Goal: Information Seeking & Learning: Check status

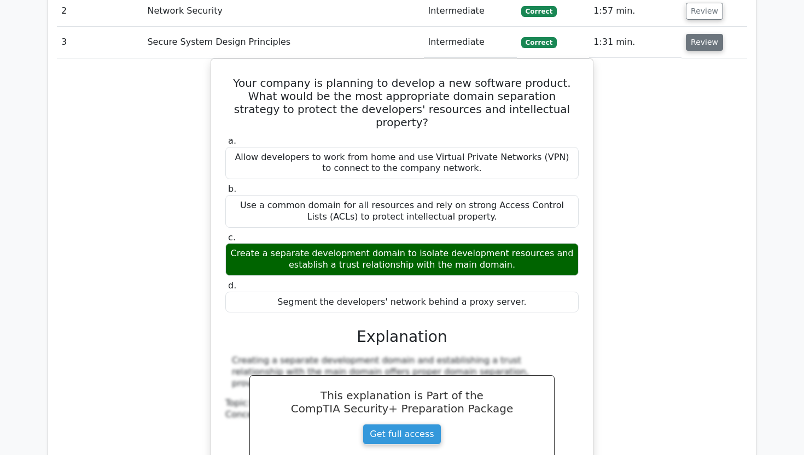
click at [694, 34] on button "Review" at bounding box center [704, 42] width 37 height 17
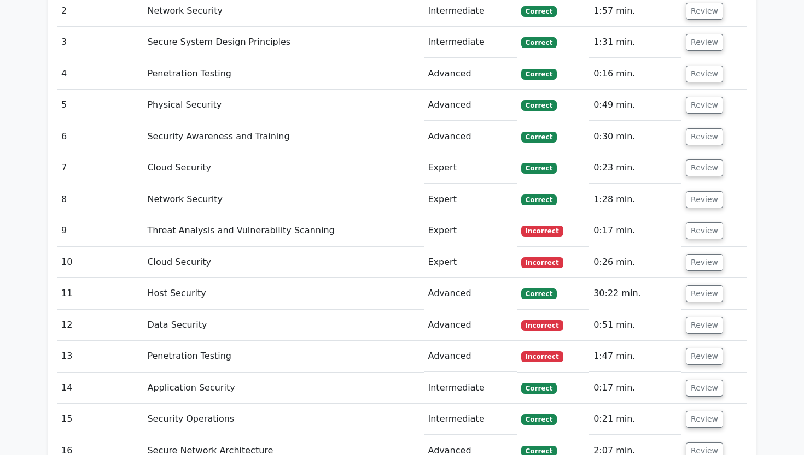
click at [694, 61] on td "Review" at bounding box center [714, 73] width 66 height 31
click at [702, 66] on button "Review" at bounding box center [704, 74] width 37 height 17
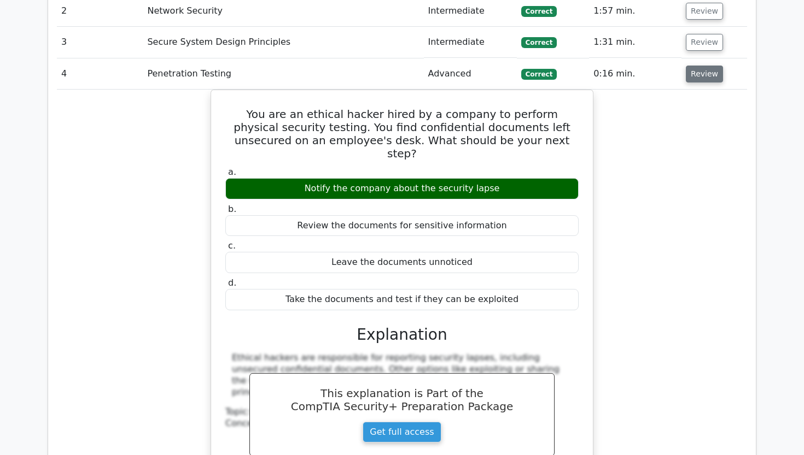
click at [702, 66] on button "Review" at bounding box center [704, 74] width 37 height 17
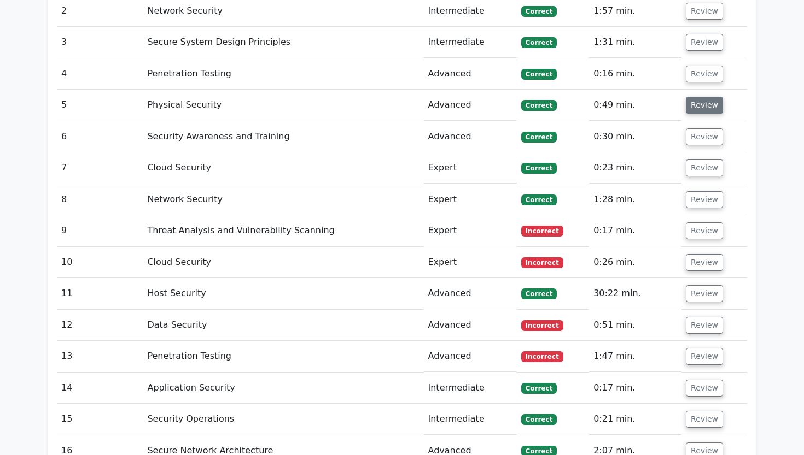
click at [694, 97] on button "Review" at bounding box center [704, 105] width 37 height 17
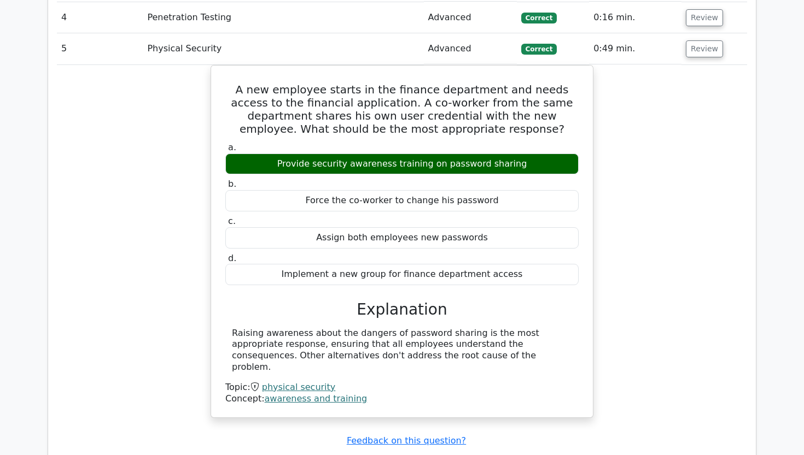
scroll to position [1333, 0]
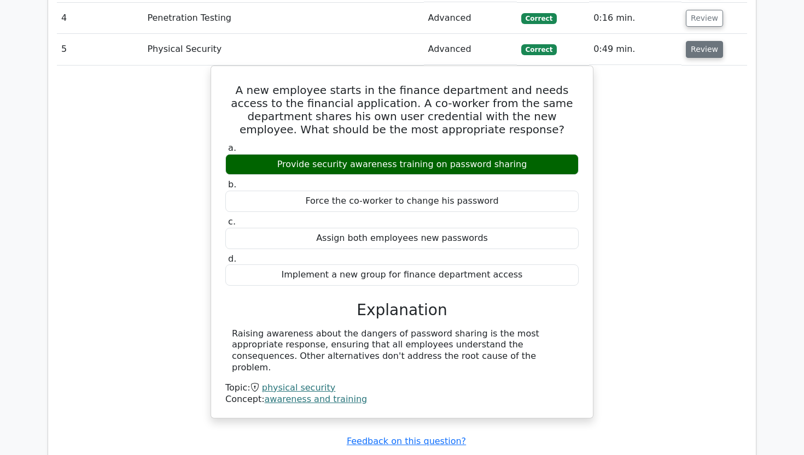
click at [687, 41] on button "Review" at bounding box center [704, 49] width 37 height 17
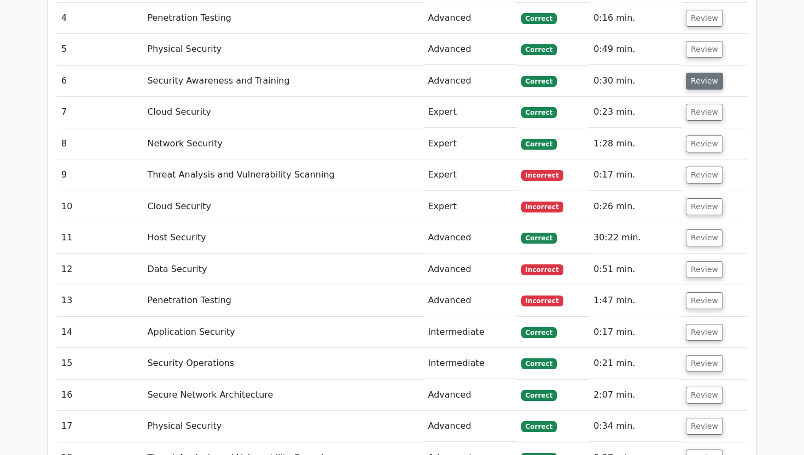
click at [692, 73] on button "Review" at bounding box center [704, 81] width 37 height 17
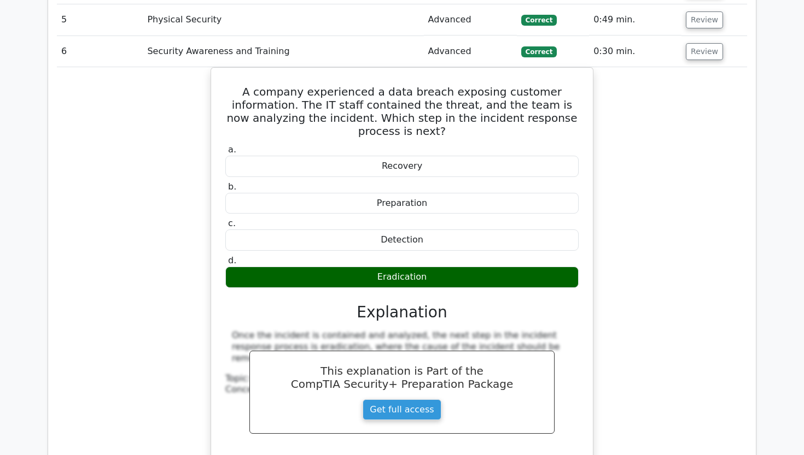
scroll to position [1363, 0]
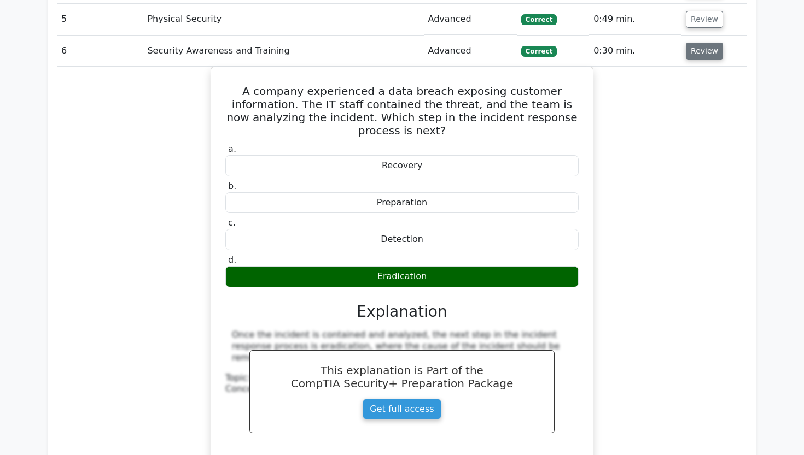
click at [699, 43] on button "Review" at bounding box center [704, 51] width 37 height 17
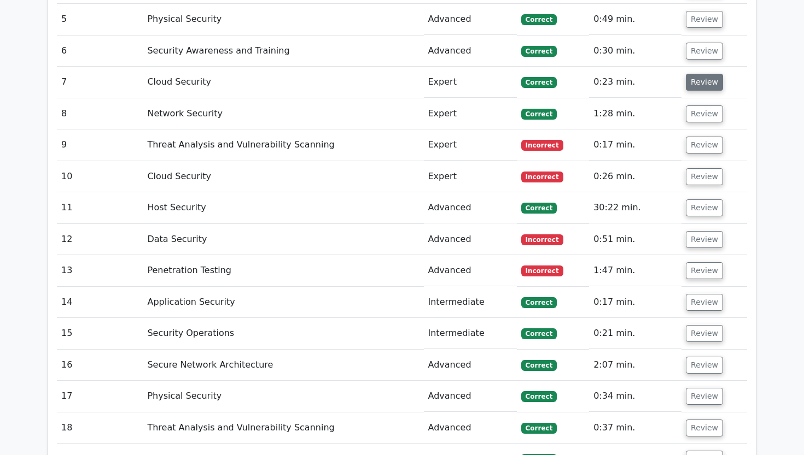
click at [703, 74] on button "Review" at bounding box center [704, 82] width 37 height 17
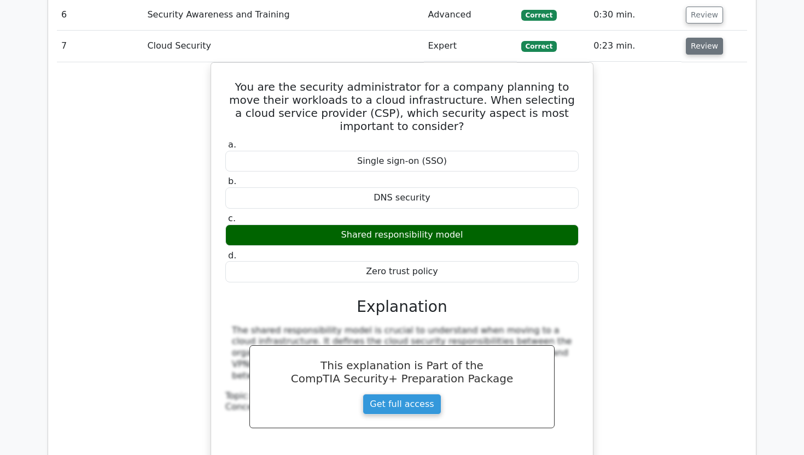
scroll to position [1400, 0]
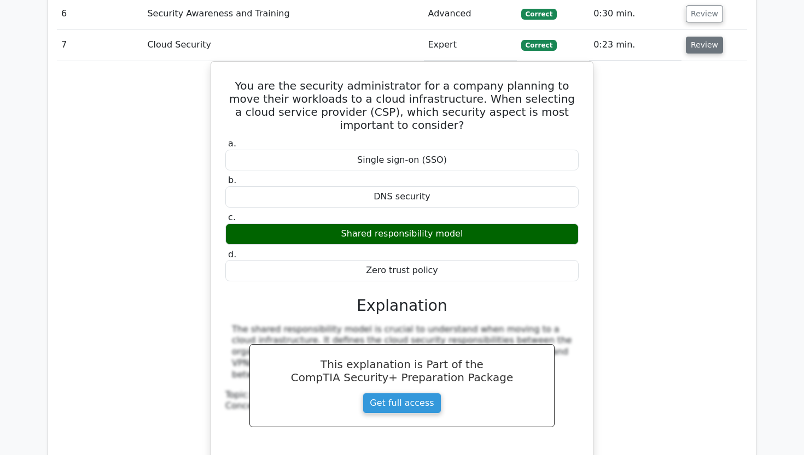
click at [690, 37] on button "Review" at bounding box center [704, 45] width 37 height 17
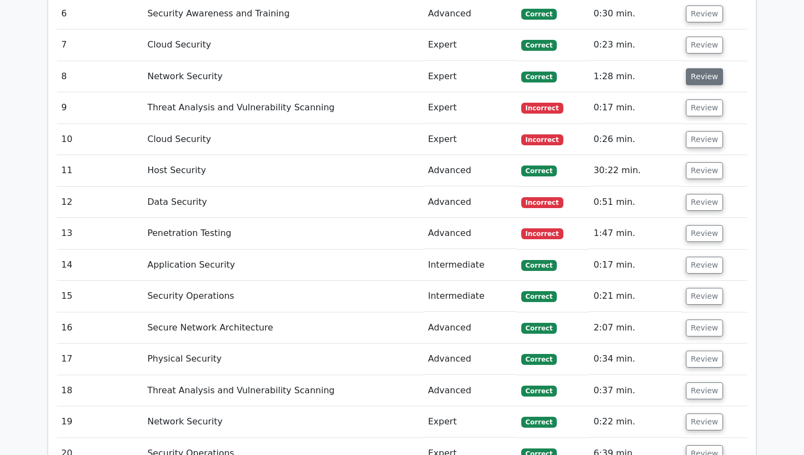
click at [715, 68] on button "Review" at bounding box center [704, 76] width 37 height 17
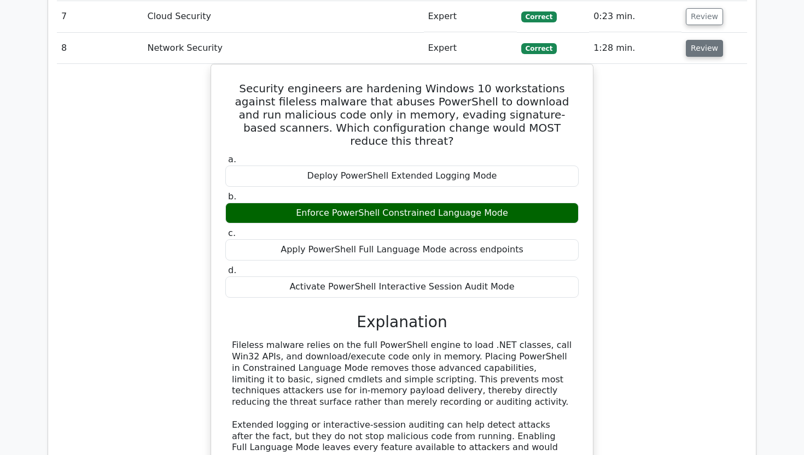
scroll to position [1429, 0]
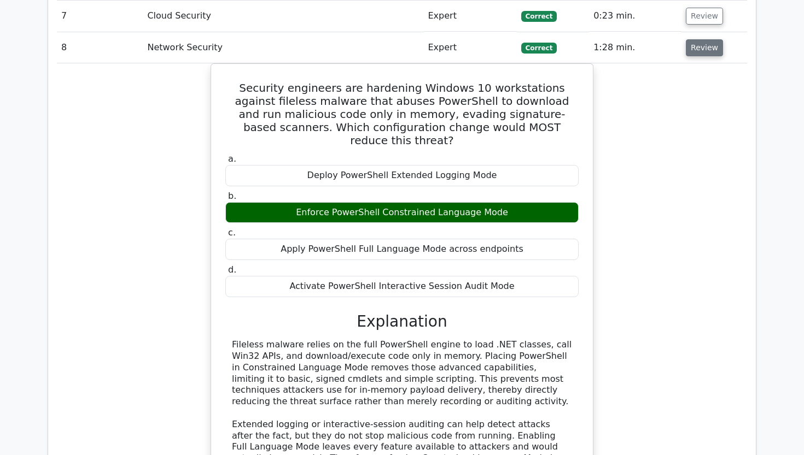
click at [692, 39] on button "Review" at bounding box center [704, 47] width 37 height 17
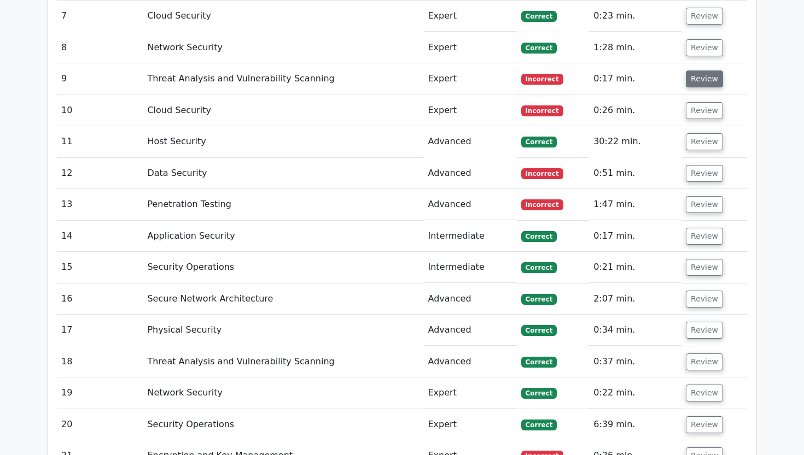
click at [692, 71] on button "Review" at bounding box center [704, 79] width 37 height 17
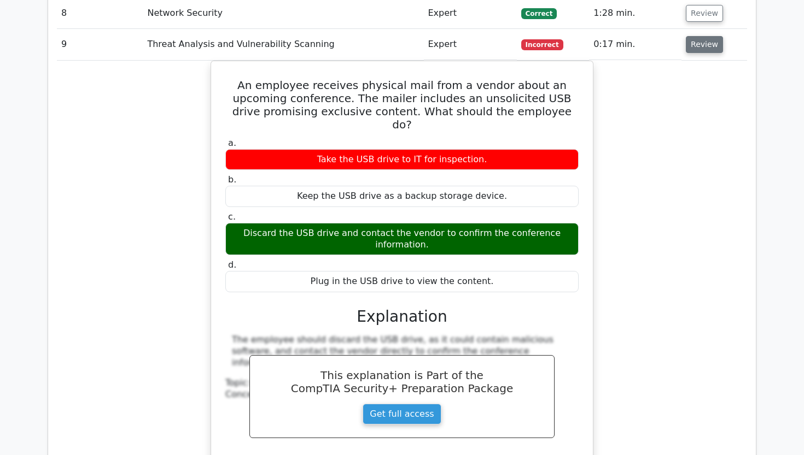
scroll to position [1466, 0]
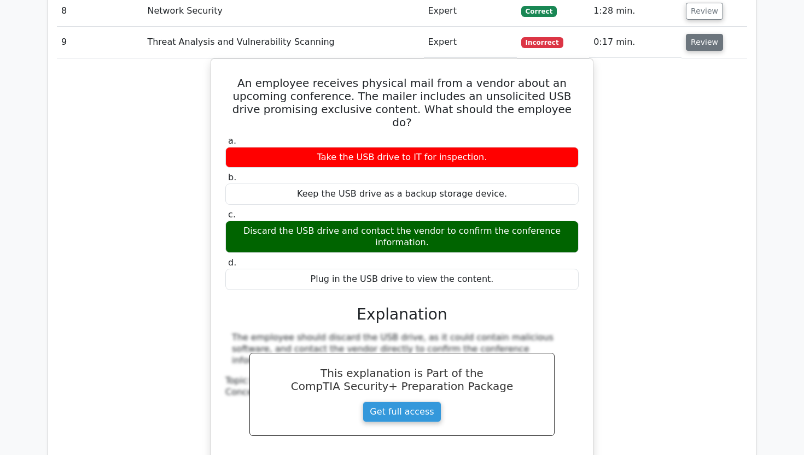
click at [699, 34] on button "Review" at bounding box center [704, 42] width 37 height 17
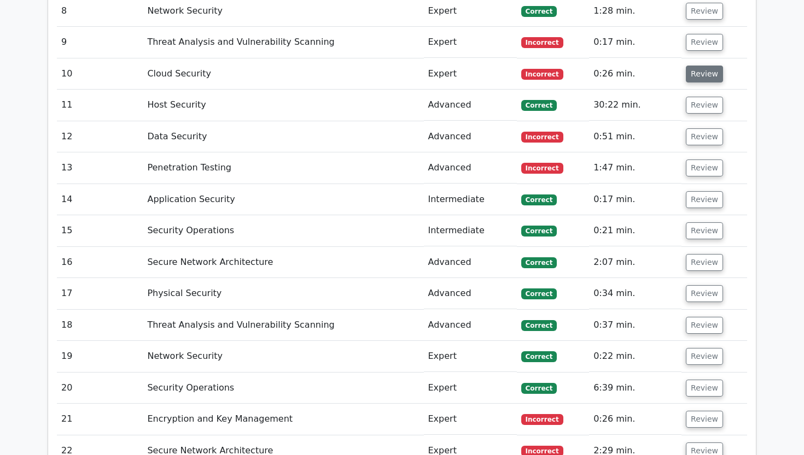
click at [699, 66] on button "Review" at bounding box center [704, 74] width 37 height 17
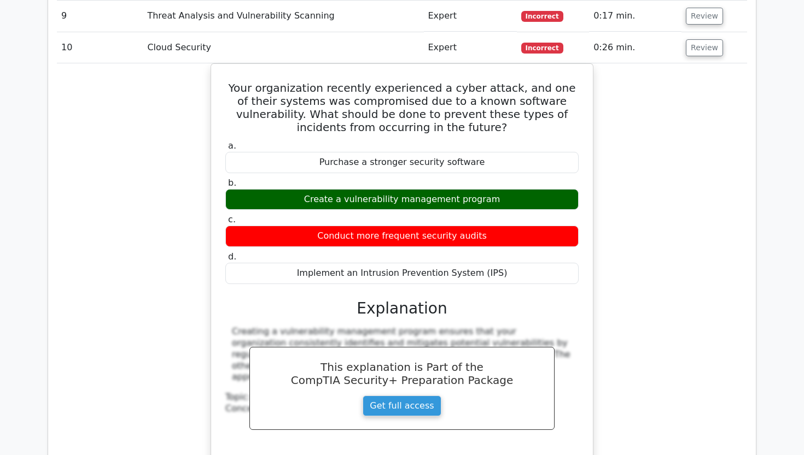
scroll to position [1493, 0]
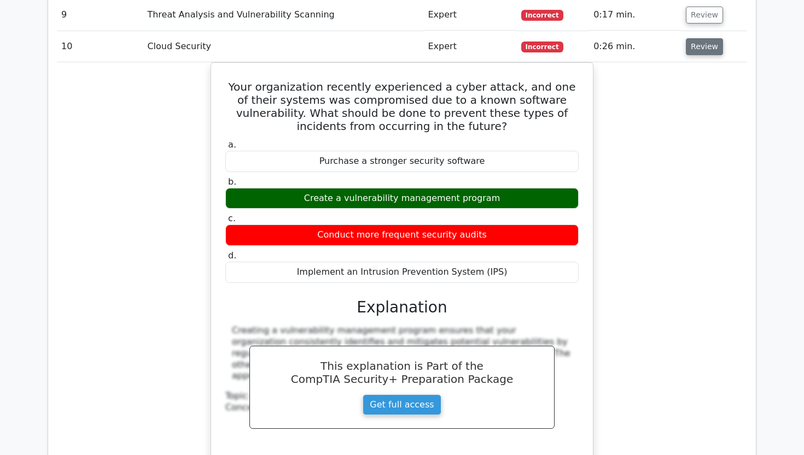
click at [690, 38] on button "Review" at bounding box center [704, 46] width 37 height 17
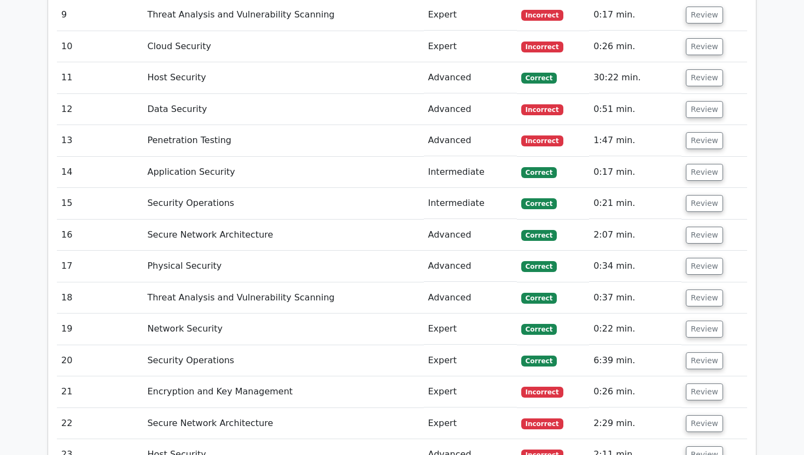
click at [690, 62] on td "Review" at bounding box center [714, 77] width 66 height 31
click at [694, 69] on button "Review" at bounding box center [704, 77] width 37 height 17
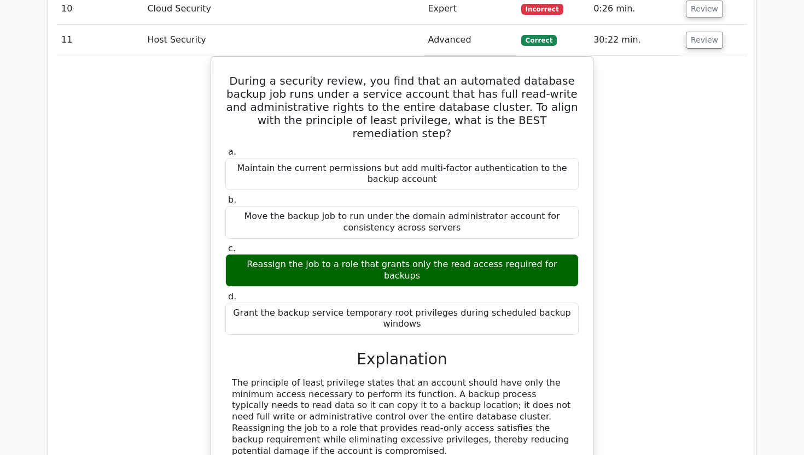
scroll to position [0, 1]
click at [690, 32] on button "Review" at bounding box center [703, 40] width 37 height 17
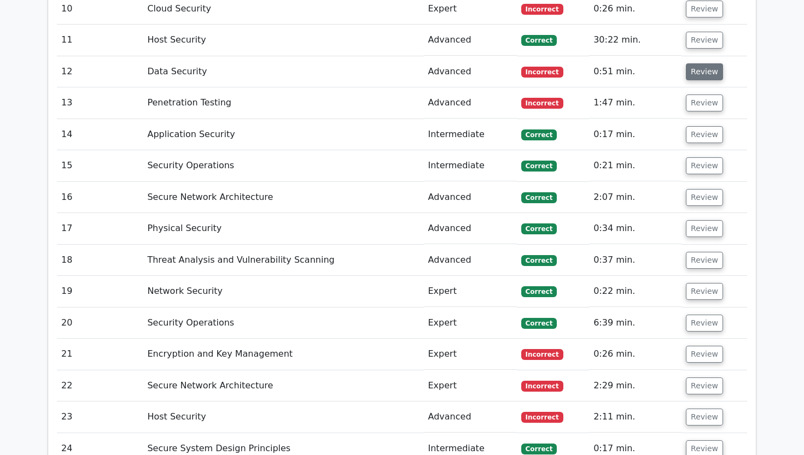
click at [701, 63] on button "Review" at bounding box center [704, 71] width 37 height 17
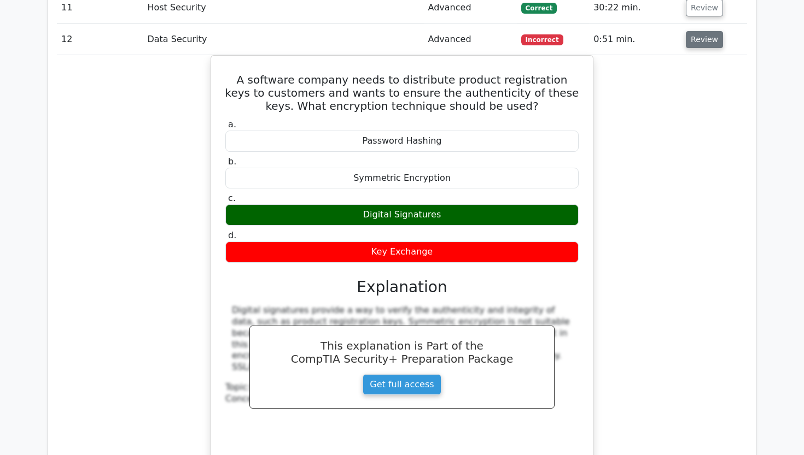
scroll to position [1565, 0]
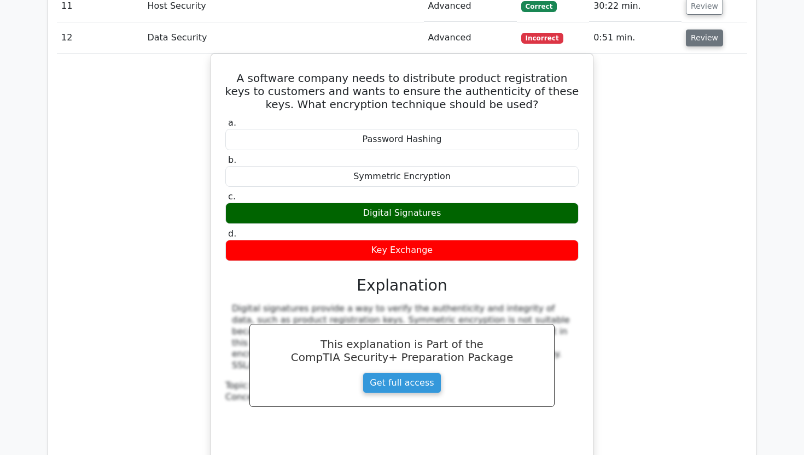
click at [686, 30] on button "Review" at bounding box center [704, 38] width 37 height 17
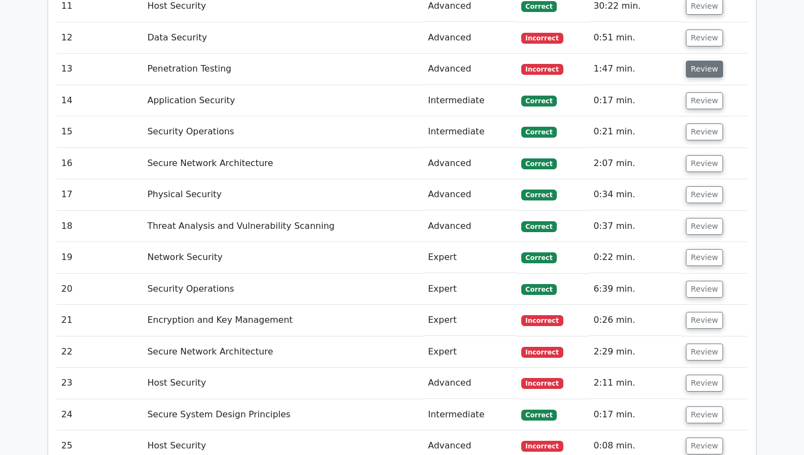
click at [705, 61] on button "Review" at bounding box center [704, 69] width 37 height 17
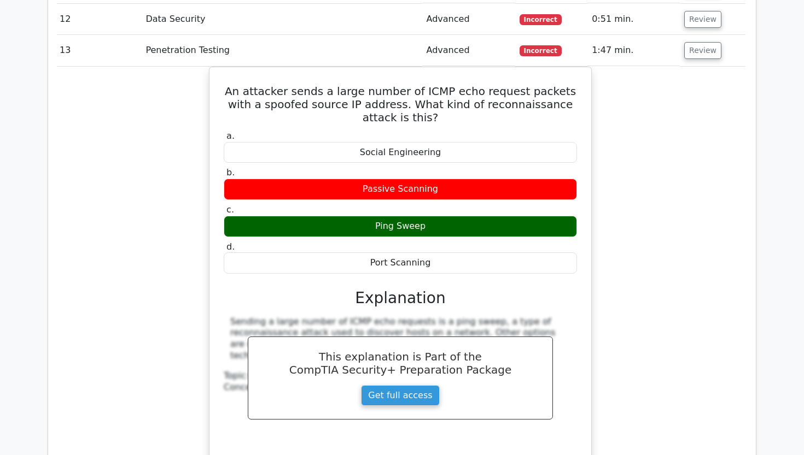
scroll to position [1589, 0]
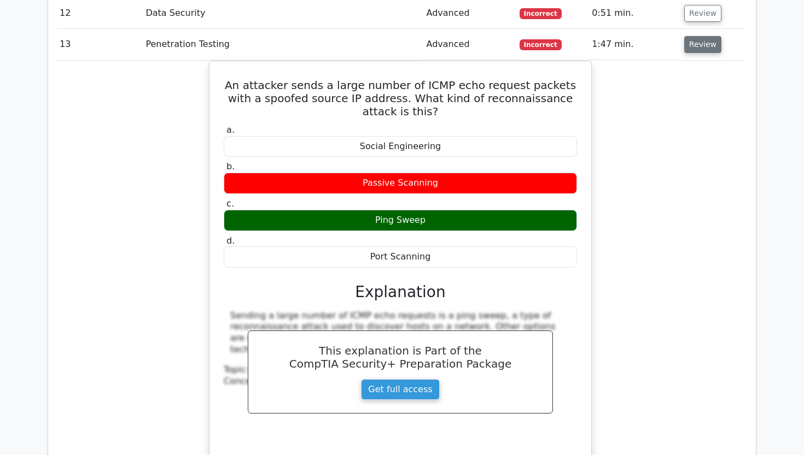
click at [625, 61] on div "An attacker sends a large number of ICMP echo request packets with a spoofed so…" at bounding box center [400, 276] width 690 height 430
click at [638, 73] on div "An attacker sends a large number of ICMP echo request packets with a spoofed so…" at bounding box center [400, 276] width 690 height 430
click at [686, 36] on button "Review" at bounding box center [702, 44] width 37 height 17
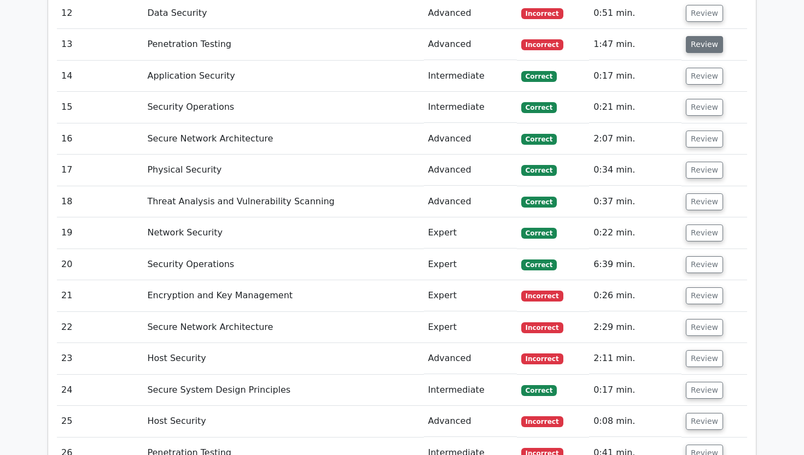
scroll to position [0, 0]
click at [689, 68] on button "Review" at bounding box center [704, 76] width 37 height 17
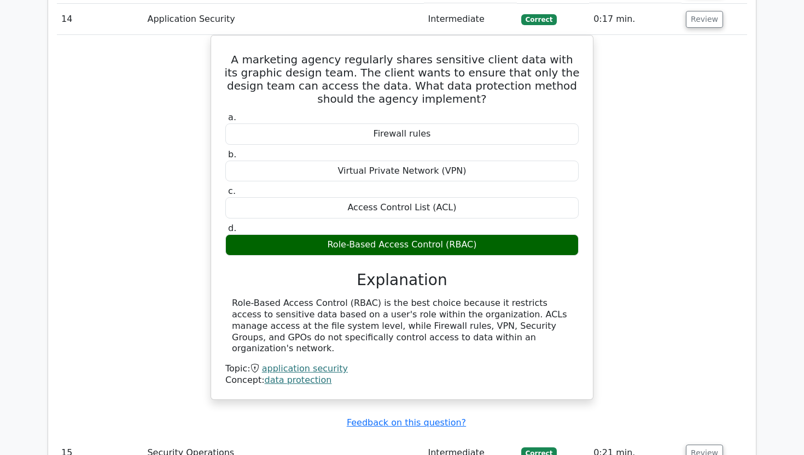
scroll to position [1646, 0]
